Goal: Task Accomplishment & Management: Manage account settings

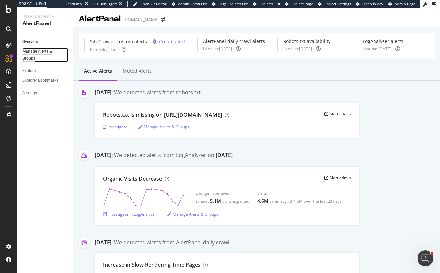
click at [31, 51] on div "Manage Alerts & Groups" at bounding box center [42, 55] width 40 height 14
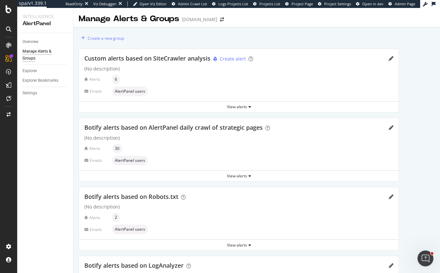
click at [388, 59] on div "Custom alerts based on SiteCrawler analysis Create alert" at bounding box center [238, 58] width 309 height 9
click at [390, 59] on icon "pencil" at bounding box center [391, 58] width 5 height 5
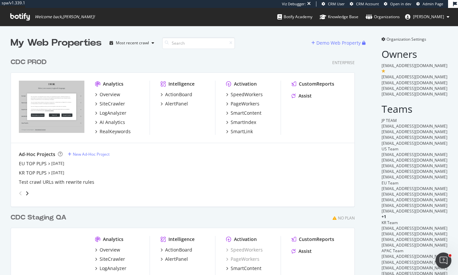
scroll to position [285, 344]
click at [36, 62] on div "CDC PROD" at bounding box center [29, 63] width 36 height 10
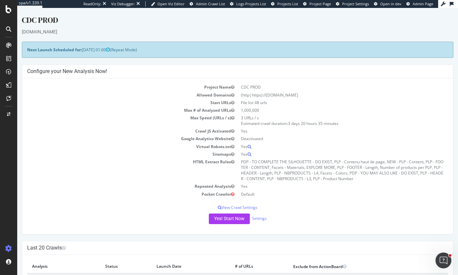
click at [358, 32] on div "www.dior.com" at bounding box center [237, 31] width 431 height 7
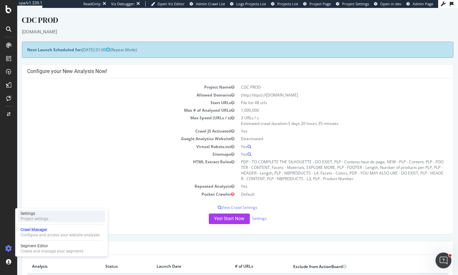
click at [26, 219] on div "Project settings" at bounding box center [35, 218] width 28 height 5
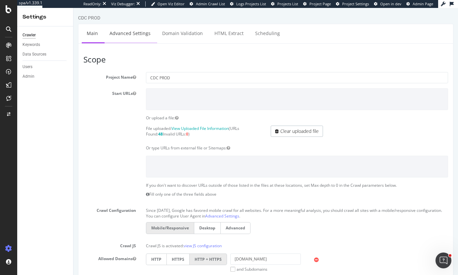
click at [129, 35] on link "Advanced Settings" at bounding box center [129, 33] width 51 height 18
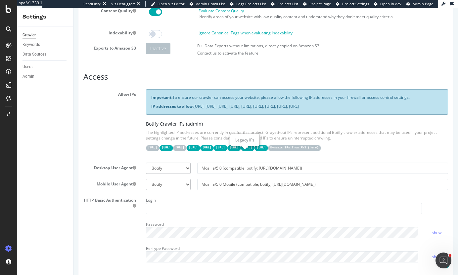
scroll to position [66, 0]
click at [268, 151] on code "Dynamic IPs from AWS ( here )" at bounding box center [294, 148] width 53 height 6
drag, startPoint x: 171, startPoint y: 97, endPoint x: 179, endPoint y: 97, distance: 8.3
click at [179, 97] on p "Important: To ensure our crawler can access your website, please allow the foll…" at bounding box center [296, 98] width 291 height 6
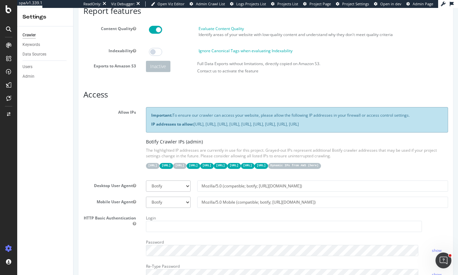
scroll to position [33, 0]
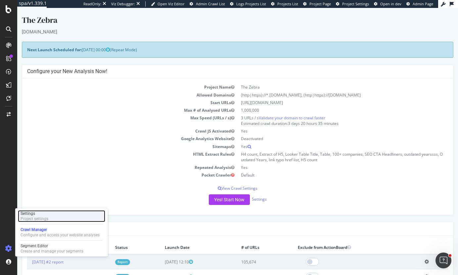
click at [37, 212] on div "Settings" at bounding box center [35, 213] width 28 height 5
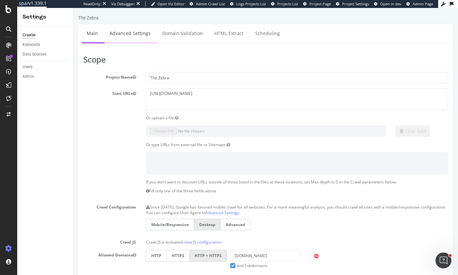
click at [133, 37] on link "Advanced Settings" at bounding box center [129, 33] width 51 height 18
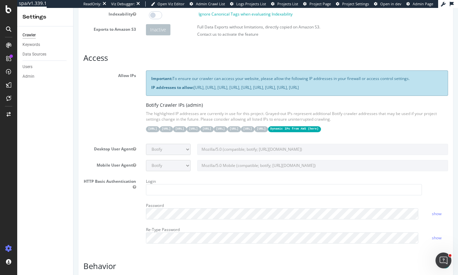
scroll to position [99, 0]
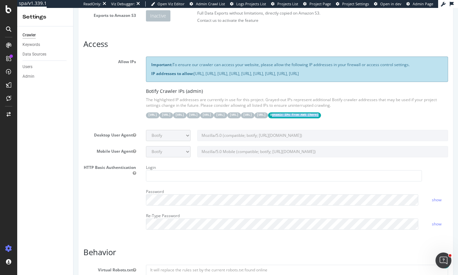
drag, startPoint x: 148, startPoint y: 129, endPoint x: 193, endPoint y: 126, distance: 44.7
click at [268, 118] on code "Dynamic IPs from AWS ( here )" at bounding box center [294, 115] width 53 height 6
click at [198, 118] on div "31.41.37.0/24 44.206.2.192/26 15.235.106.96/27 52.6.26.195/32 52.203.178.227/32…" at bounding box center [297, 114] width 302 height 7
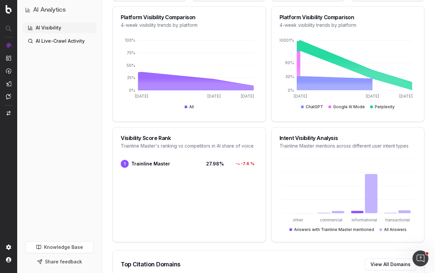
scroll to position [33, 0]
